Goal: Find specific page/section: Find specific page/section

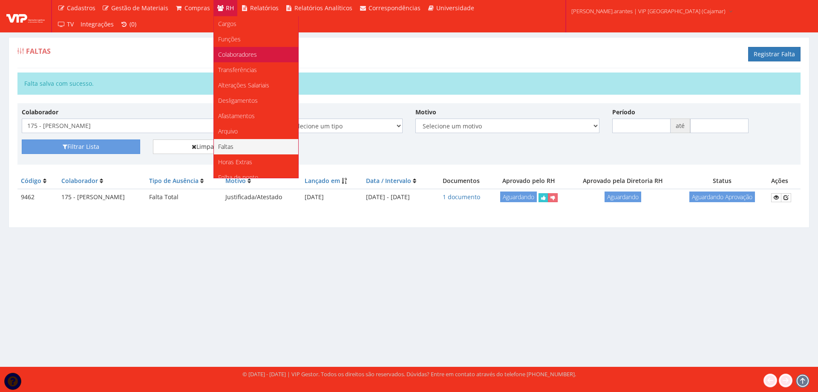
click at [236, 54] on span "Colaboradores" at bounding box center [237, 54] width 39 height 8
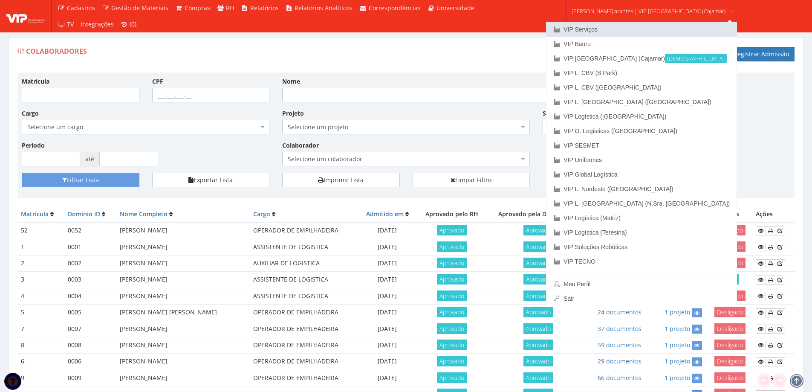
click at [593, 29] on link "VIP Serviços" at bounding box center [641, 29] width 190 height 14
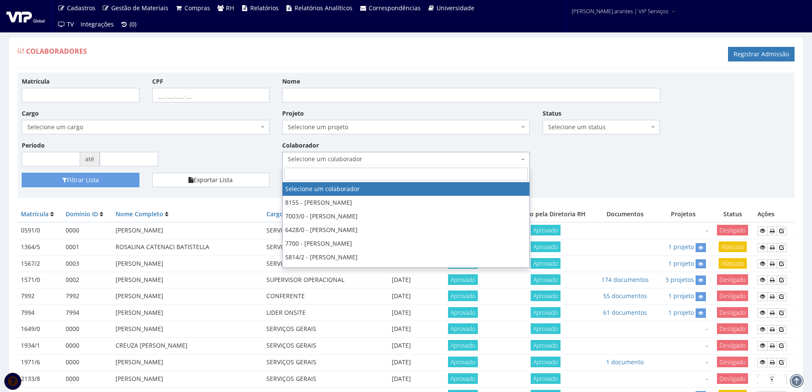
click at [351, 157] on span "Selecione um colaborador" at bounding box center [403, 159] width 231 height 9
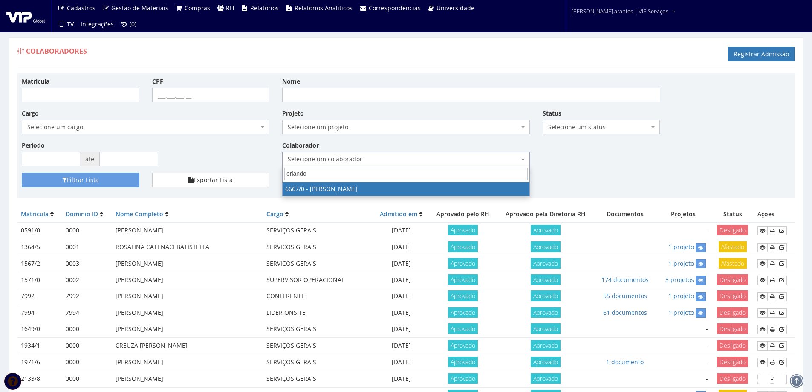
type input "orlando"
select select "143"
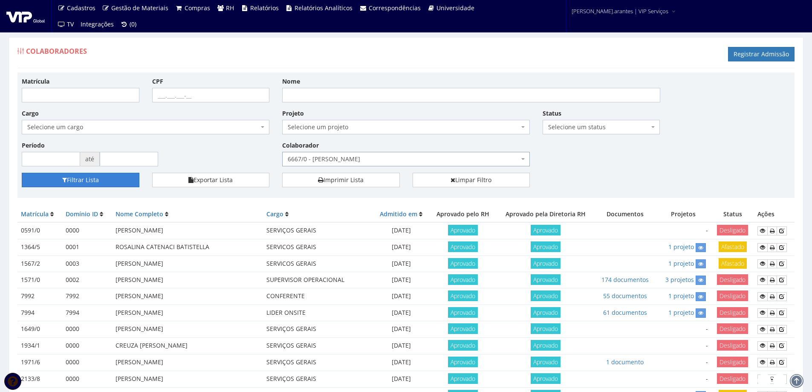
click at [109, 179] on button "Filtrar Lista" at bounding box center [81, 180] width 118 height 14
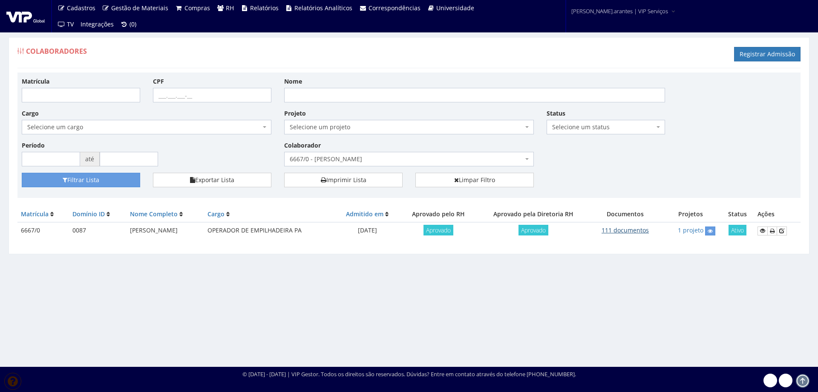
click at [621, 231] on link "111 documentos" at bounding box center [625, 230] width 47 height 8
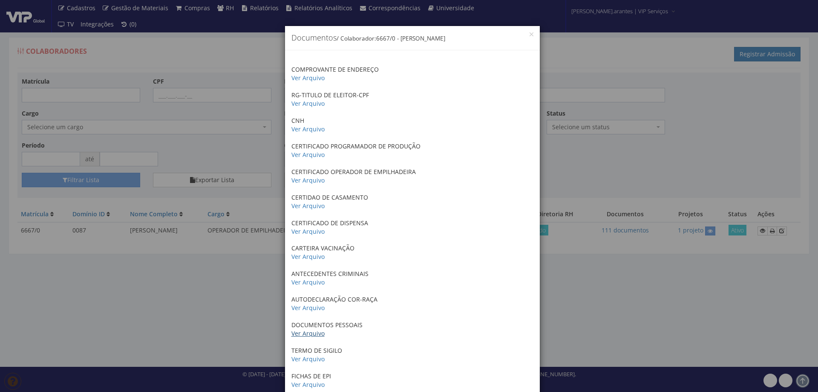
click at [305, 333] on link "Ver Arquivo" at bounding box center [307, 333] width 33 height 8
click at [300, 130] on link "Ver Arquivo" at bounding box center [307, 129] width 33 height 8
click at [305, 335] on link "Ver Arquivo" at bounding box center [307, 333] width 33 height 8
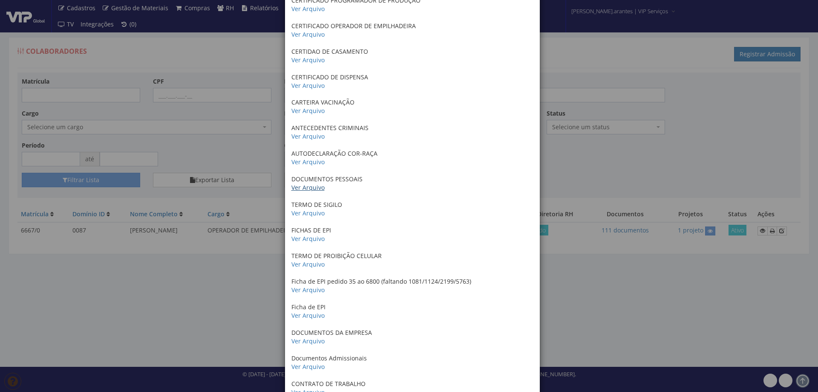
scroll to position [213, 0]
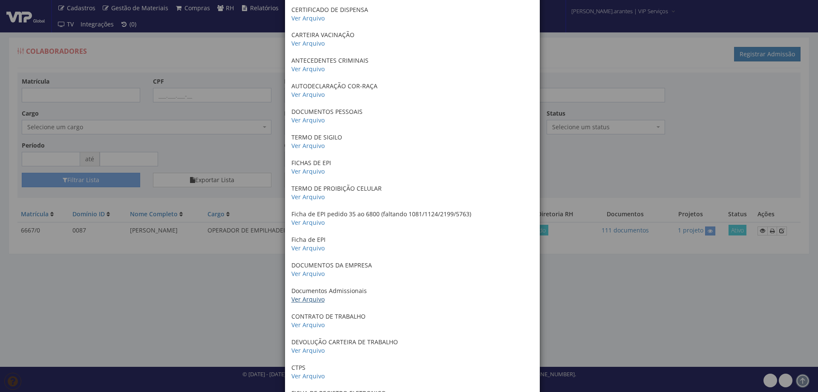
click at [295, 297] on link "Ver Arquivo" at bounding box center [307, 299] width 33 height 8
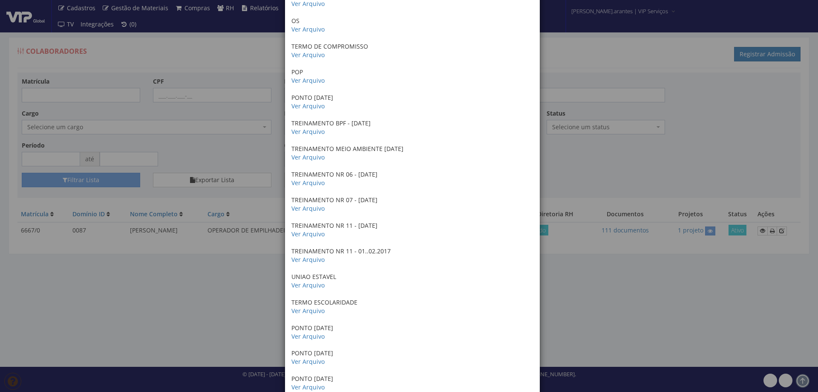
scroll to position [724, 0]
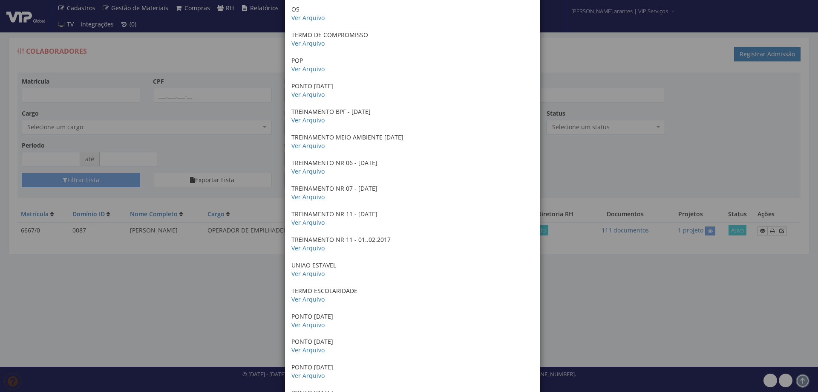
click at [223, 45] on div "× Documentos / Colaborador: 6667/0 - ORLANDO RODRIGO SALES COMPROVANTE DE ENDER…" at bounding box center [409, 196] width 818 height 392
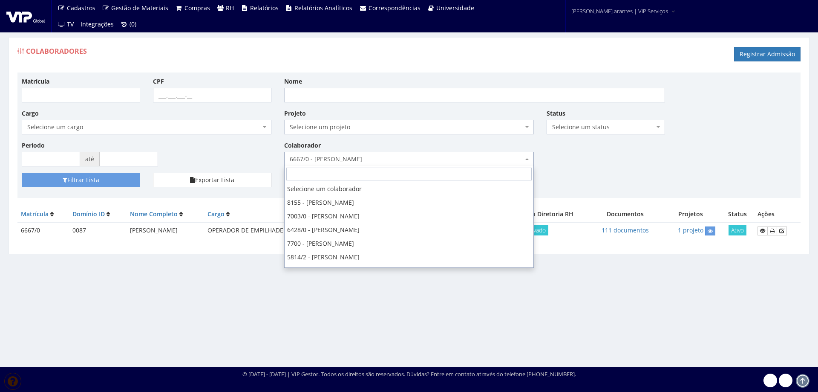
click at [360, 156] on span "6667/0 - ORLANDO RODRIGO SALES" at bounding box center [406, 159] width 233 height 9
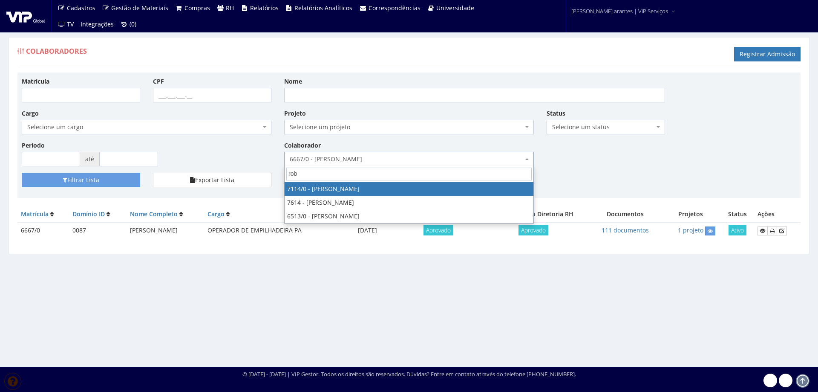
scroll to position [0, 0]
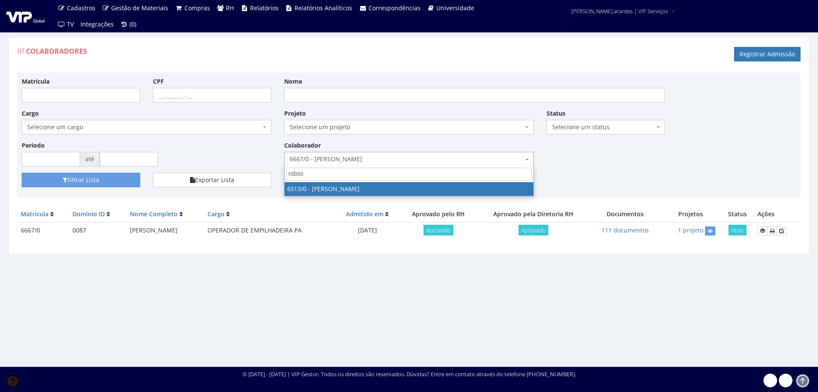
type input "robso"
select select "99"
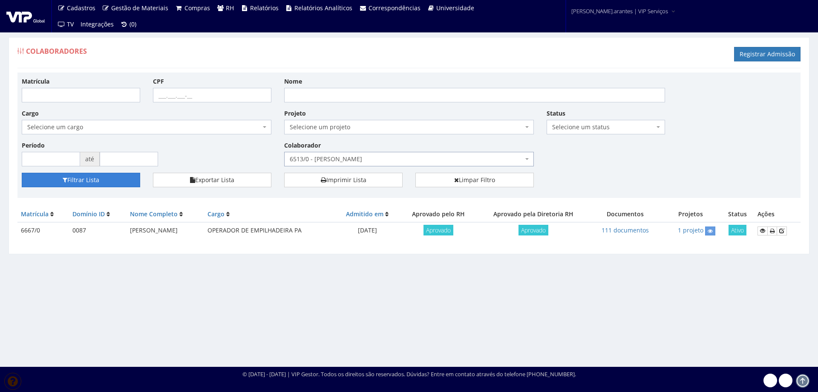
click at [81, 181] on button "Filtrar Lista" at bounding box center [81, 180] width 118 height 14
click at [762, 232] on icon at bounding box center [762, 230] width 5 height 6
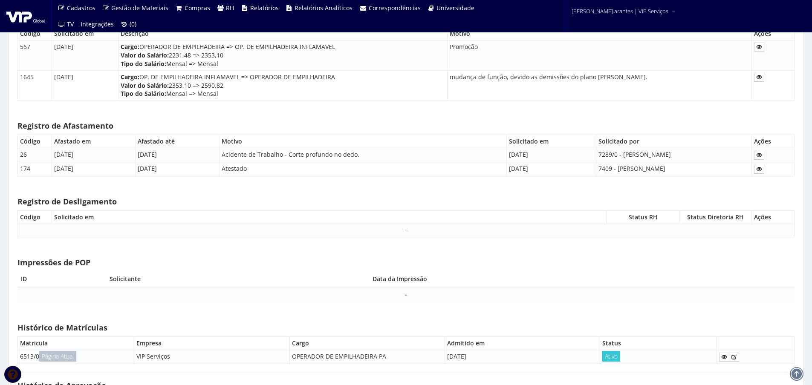
scroll to position [13220, 0]
